Goal: Task Accomplishment & Management: Use online tool/utility

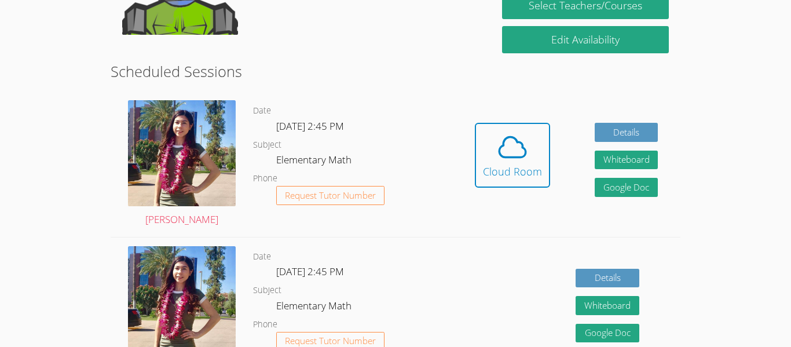
scroll to position [272, 0]
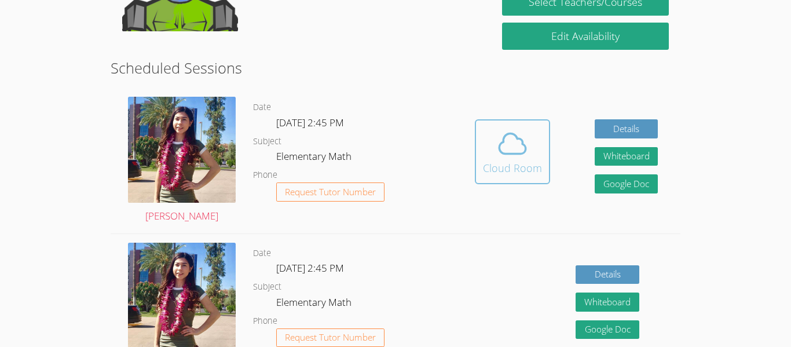
click at [512, 159] on icon at bounding box center [512, 143] width 32 height 32
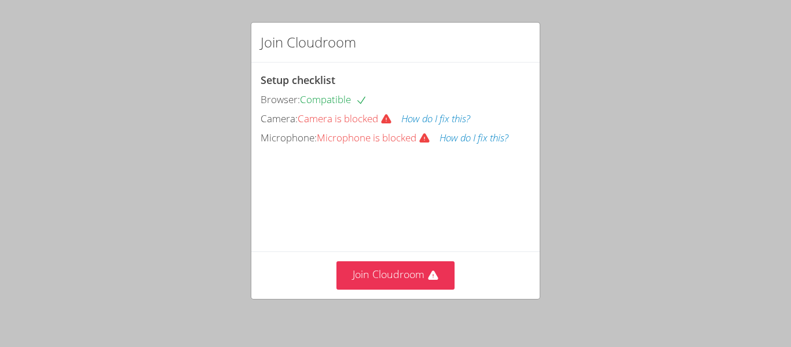
click at [419, 119] on button "How do I fix this?" at bounding box center [435, 119] width 69 height 17
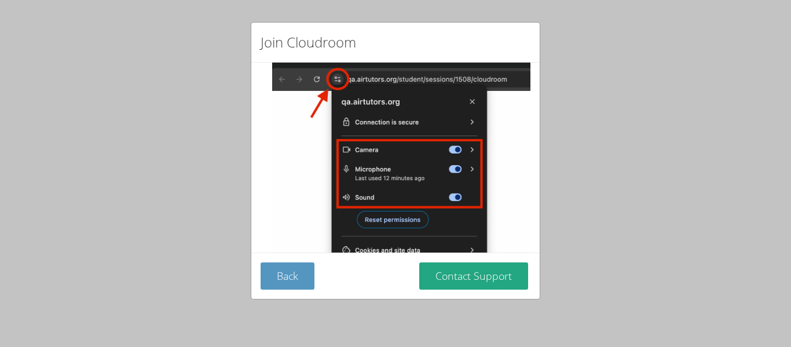
scroll to position [177, 0]
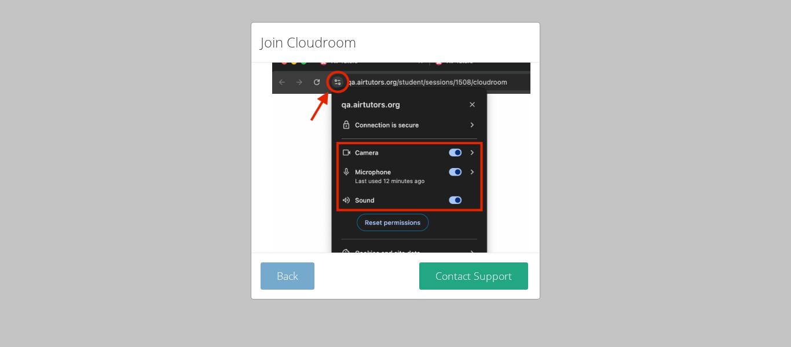
click at [297, 277] on button "Back" at bounding box center [288, 275] width 54 height 27
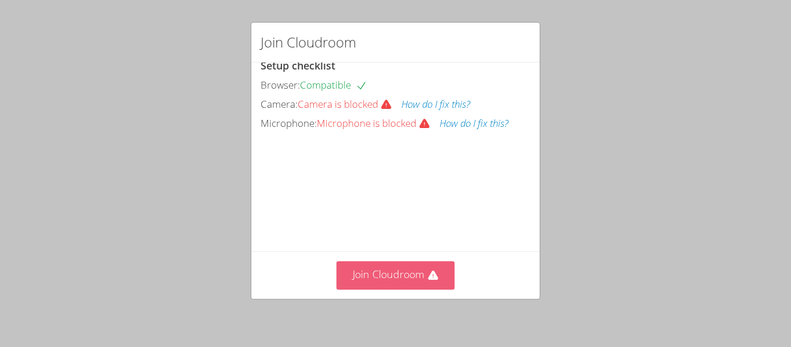
scroll to position [80, 0]
click at [402, 267] on button "Join Cloudroom" at bounding box center [395, 275] width 119 height 28
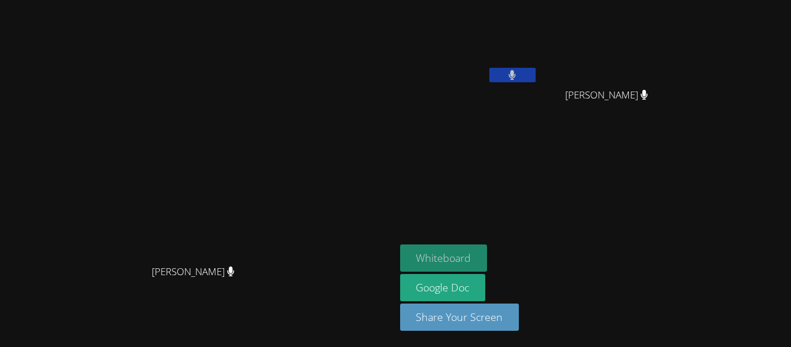
click at [487, 247] on button "Whiteboard" at bounding box center [443, 257] width 87 height 27
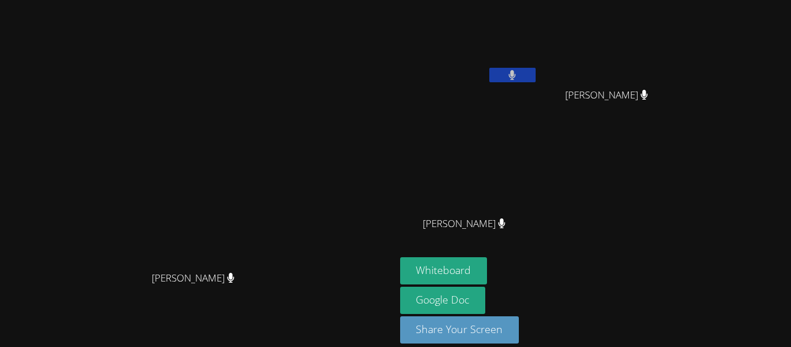
click at [501, 224] on aside "[PERSON_NAME] [PERSON_NAME] [PERSON_NAME] [PERSON_NAME] [PERSON_NAME] Whiteboar…" at bounding box center [539, 180] width 289 height 360
